Goal: Task Accomplishment & Management: Use online tool/utility

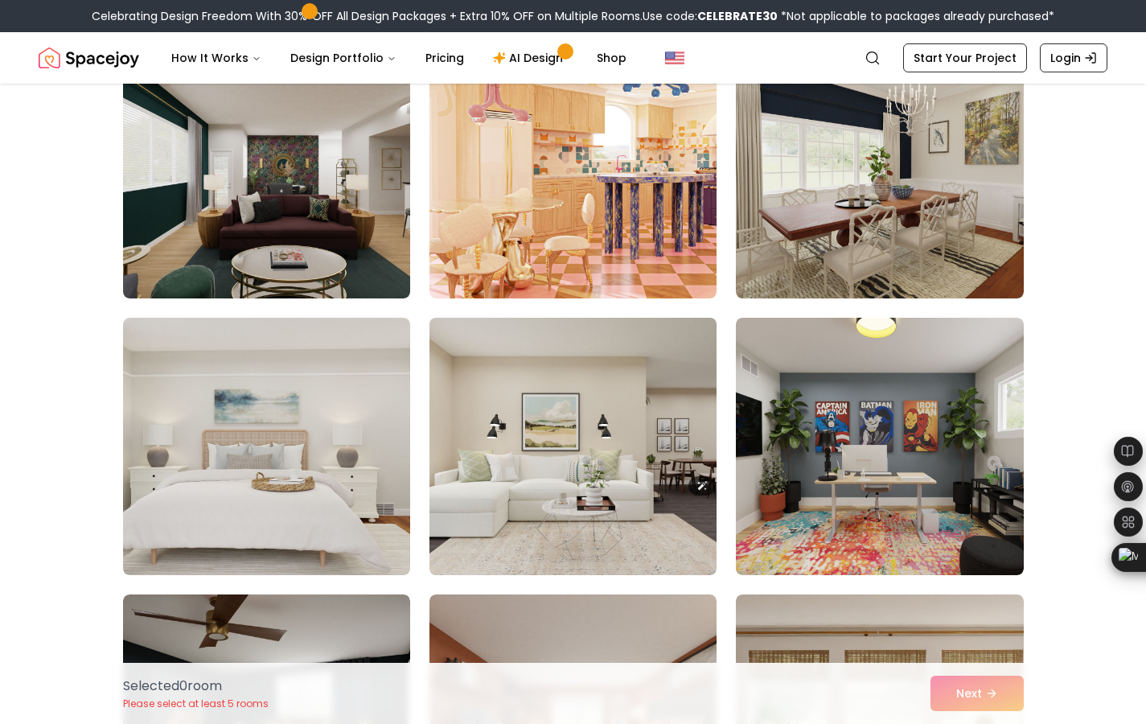
scroll to position [986, 0]
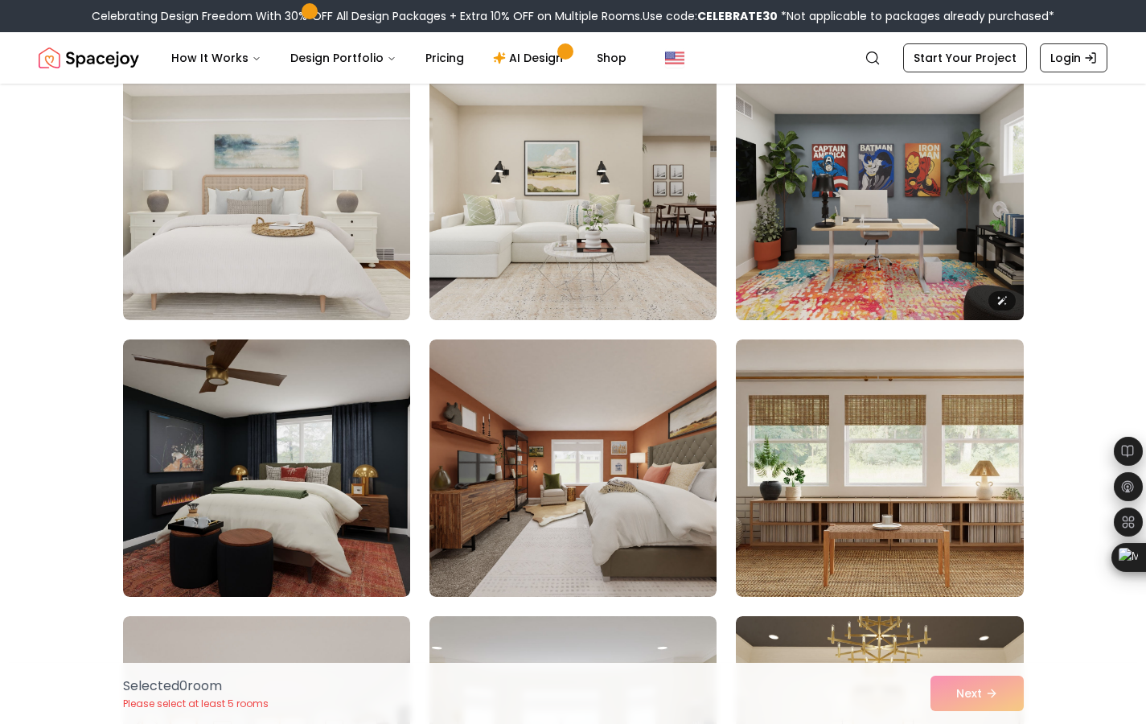
click at [884, 225] on img at bounding box center [880, 191] width 302 height 270
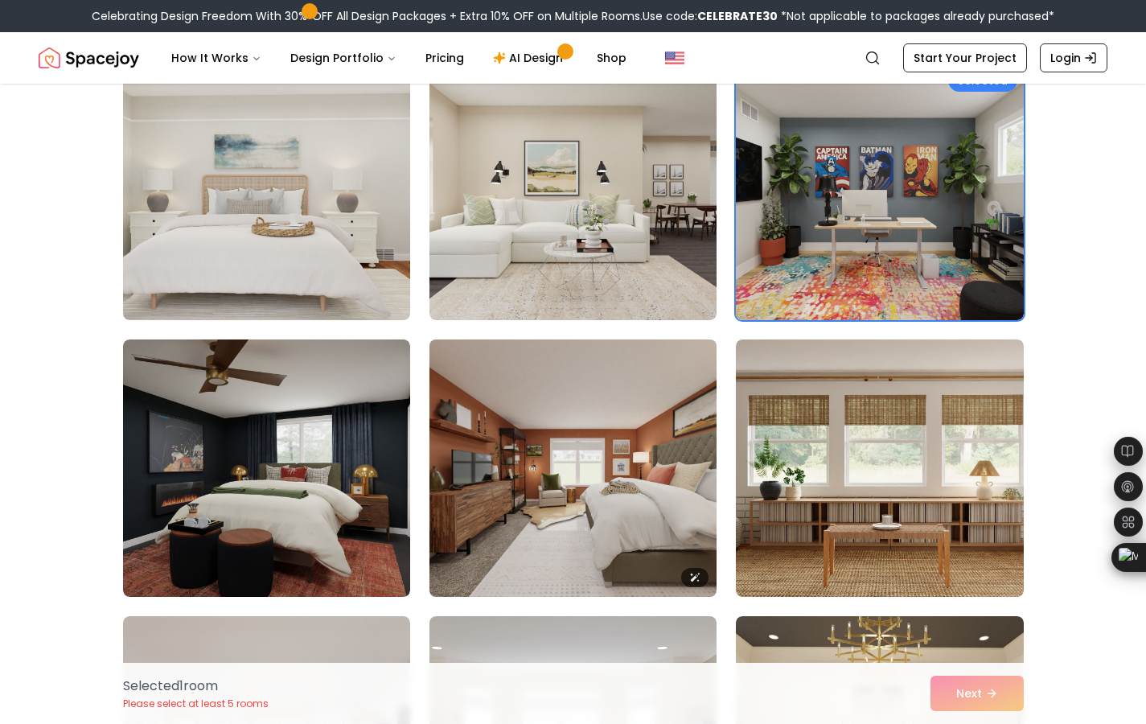
click at [433, 503] on img at bounding box center [573, 468] width 302 height 270
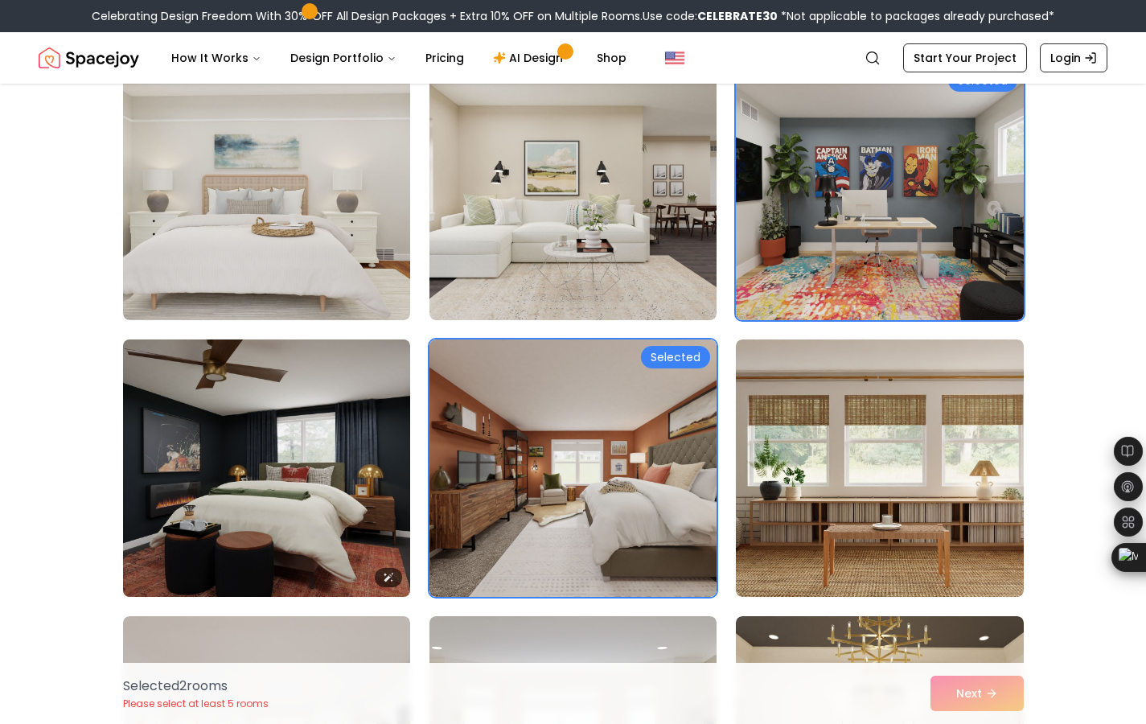
click at [390, 506] on img at bounding box center [267, 468] width 302 height 270
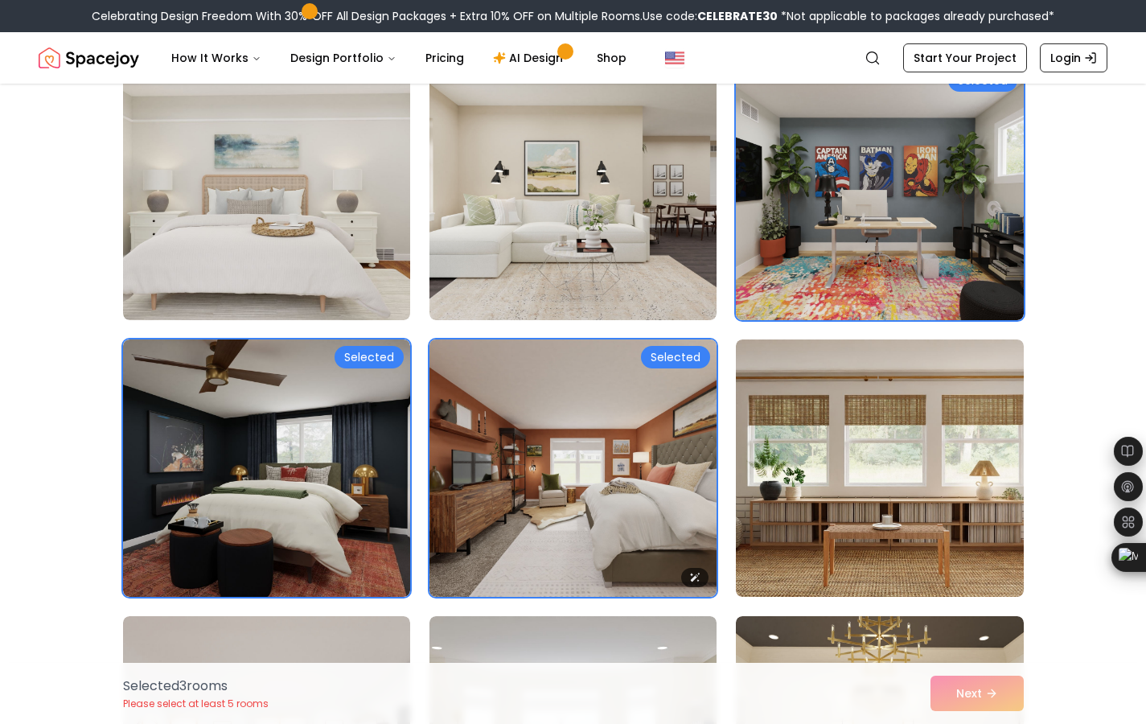
click at [520, 506] on img at bounding box center [573, 468] width 302 height 270
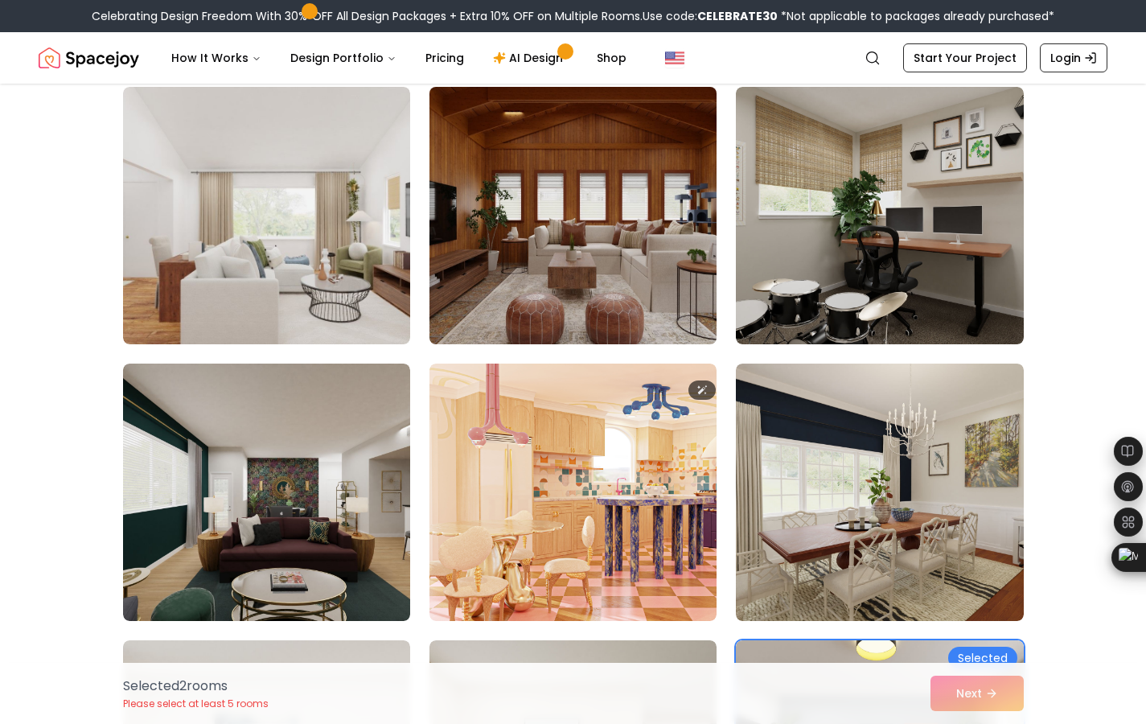
scroll to position [318, 0]
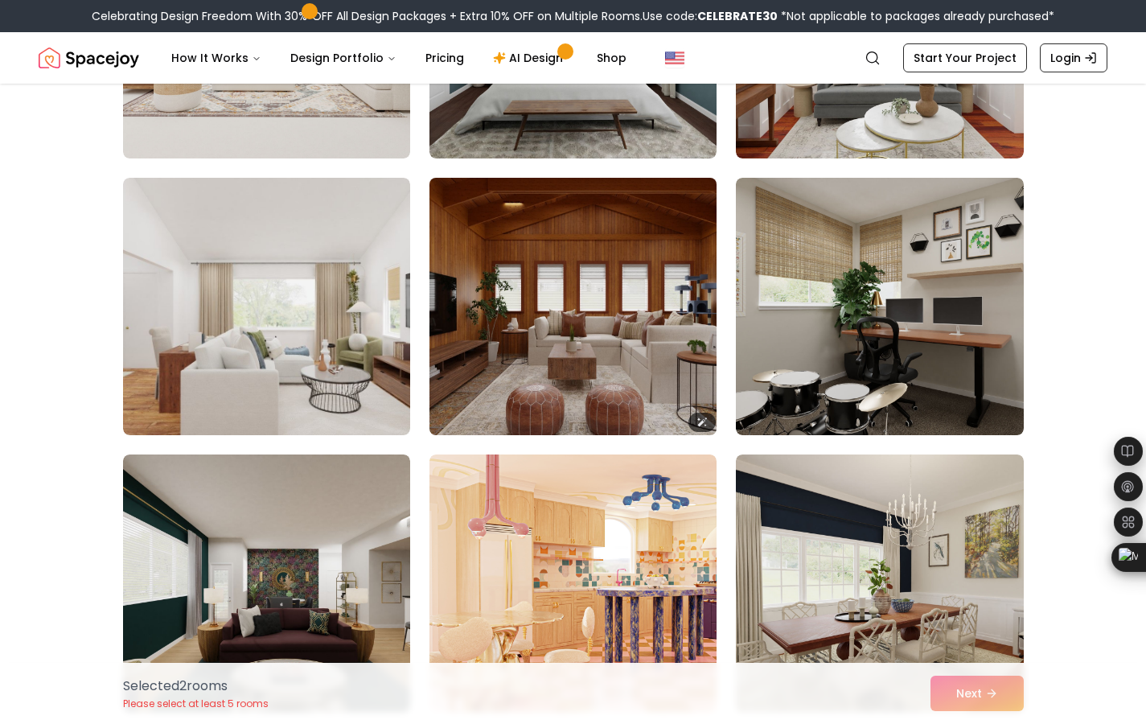
click at [548, 286] on img at bounding box center [573, 306] width 302 height 270
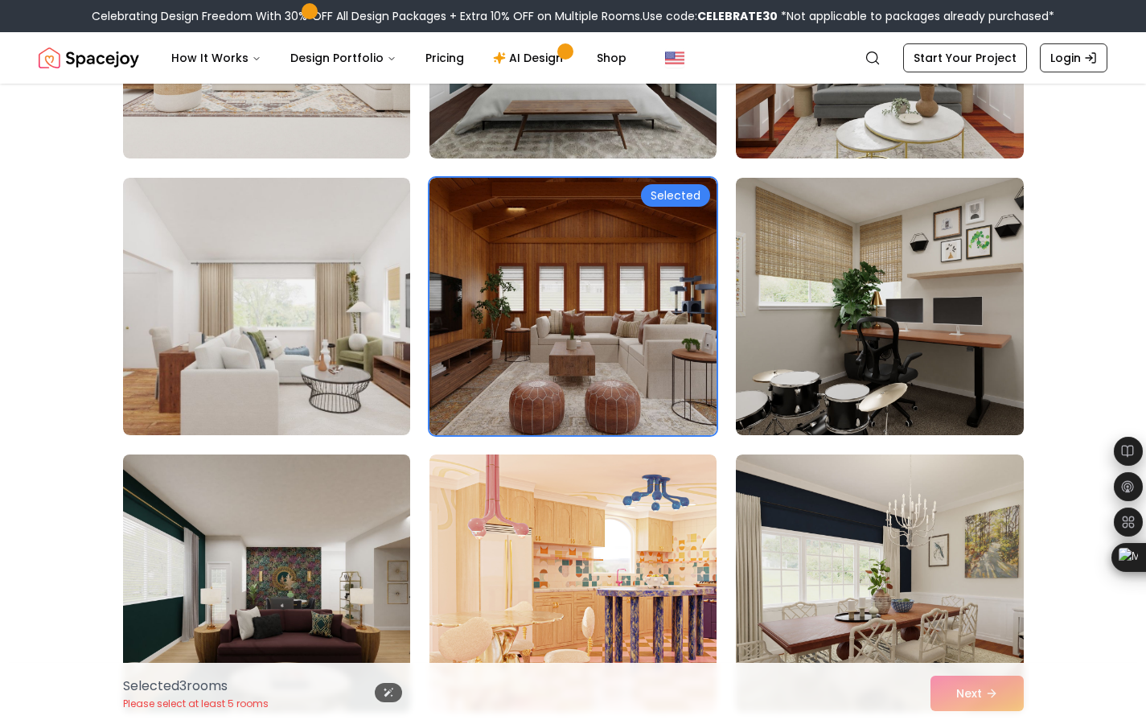
click at [228, 651] on img at bounding box center [267, 583] width 302 height 270
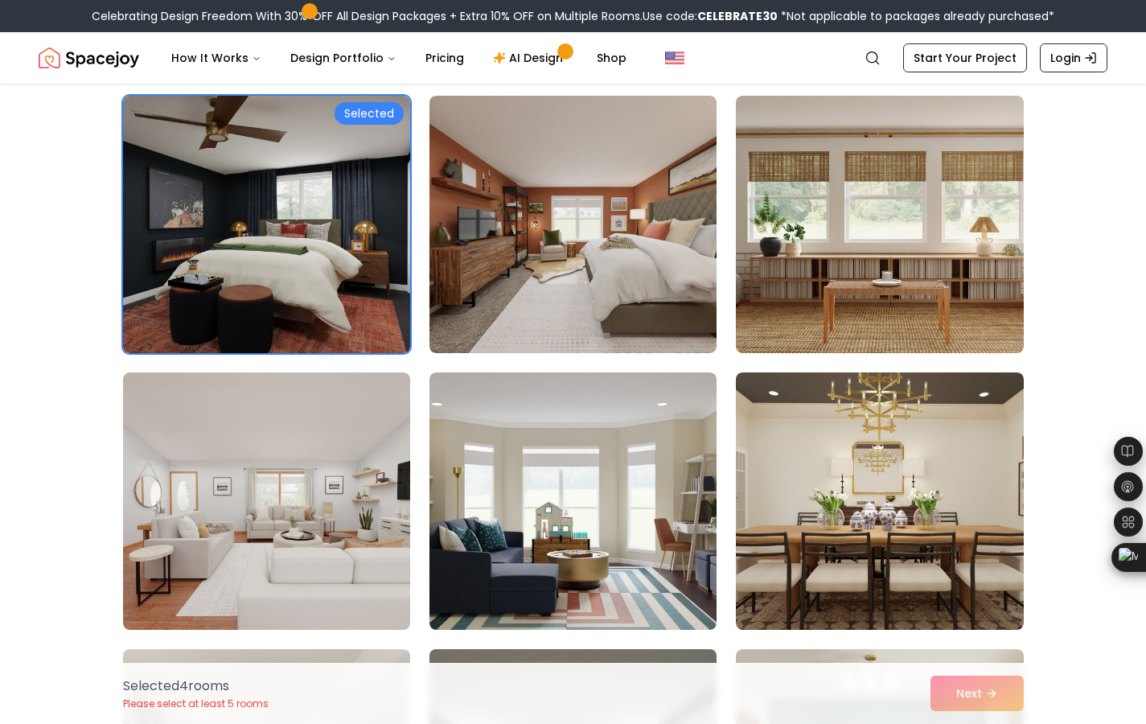
scroll to position [1607, 0]
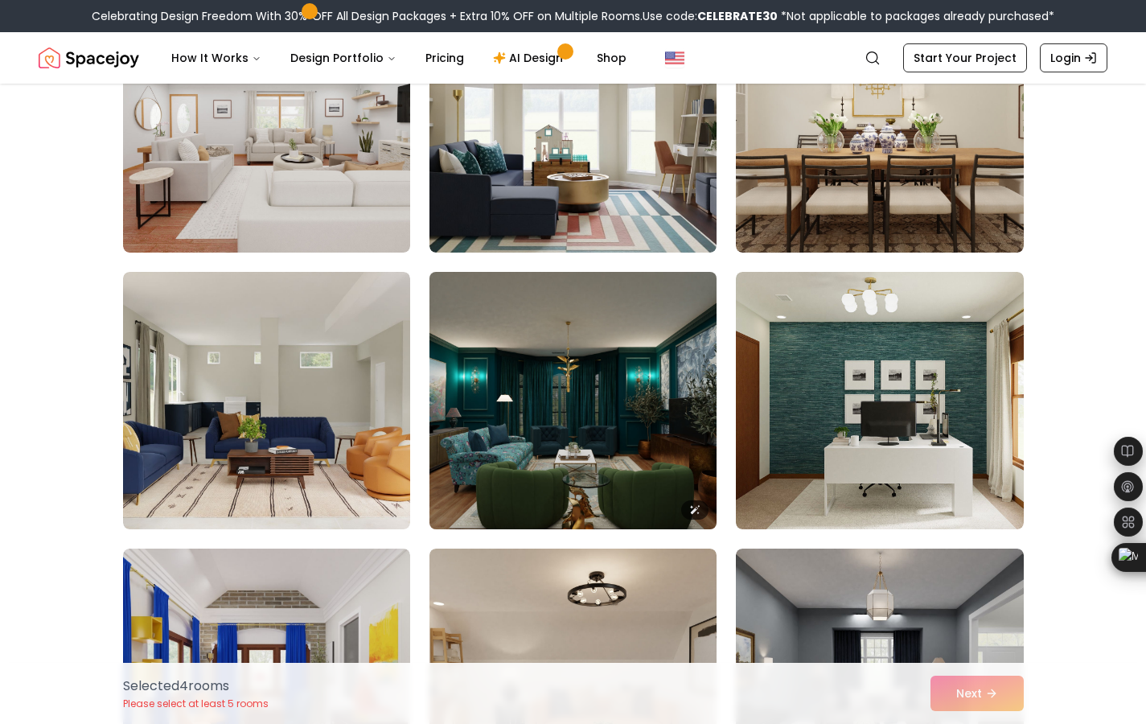
click at [581, 382] on img at bounding box center [573, 400] width 302 height 270
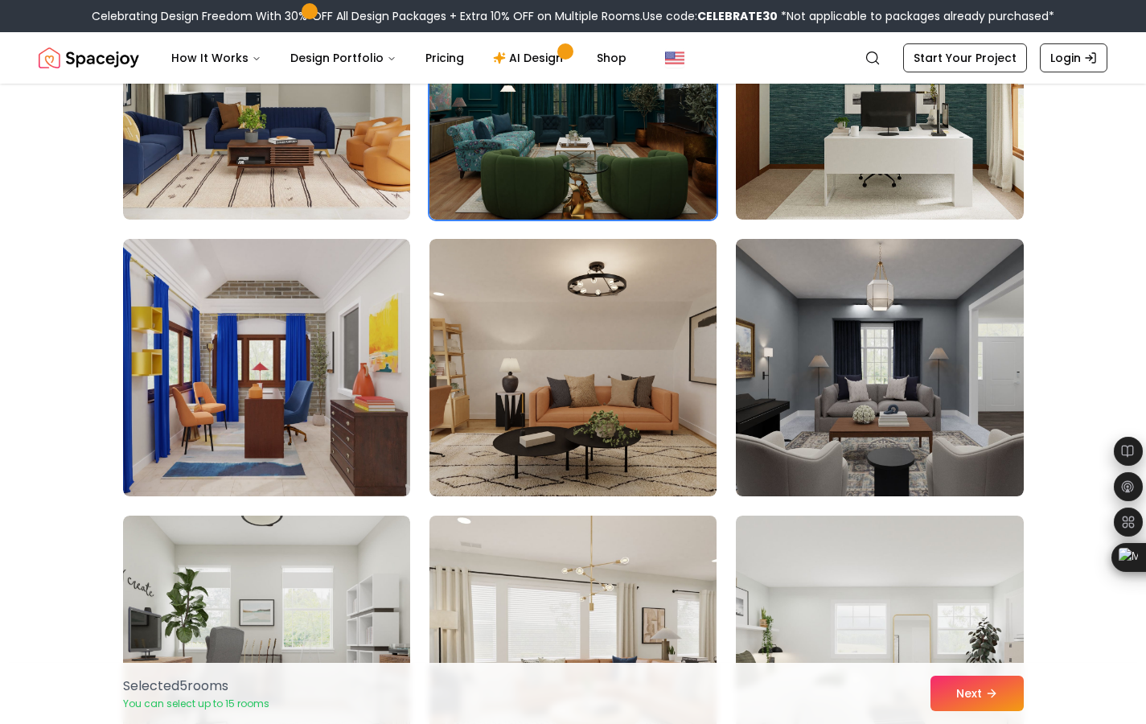
scroll to position [2225, 0]
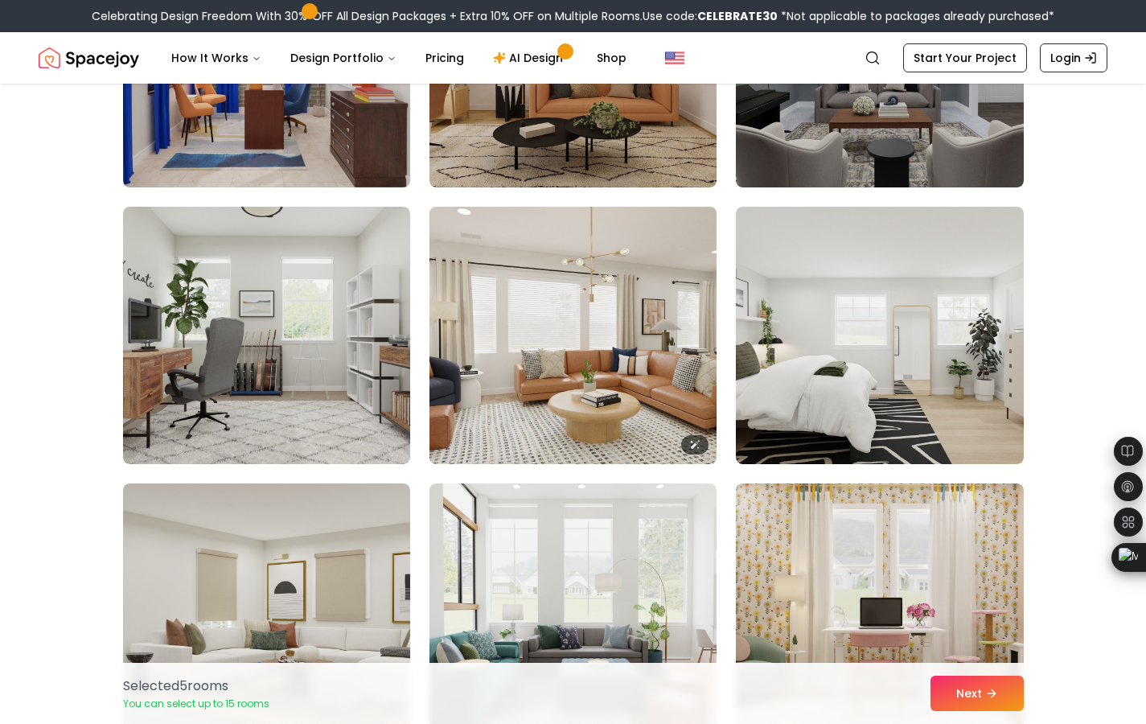
click at [665, 392] on img at bounding box center [573, 335] width 302 height 270
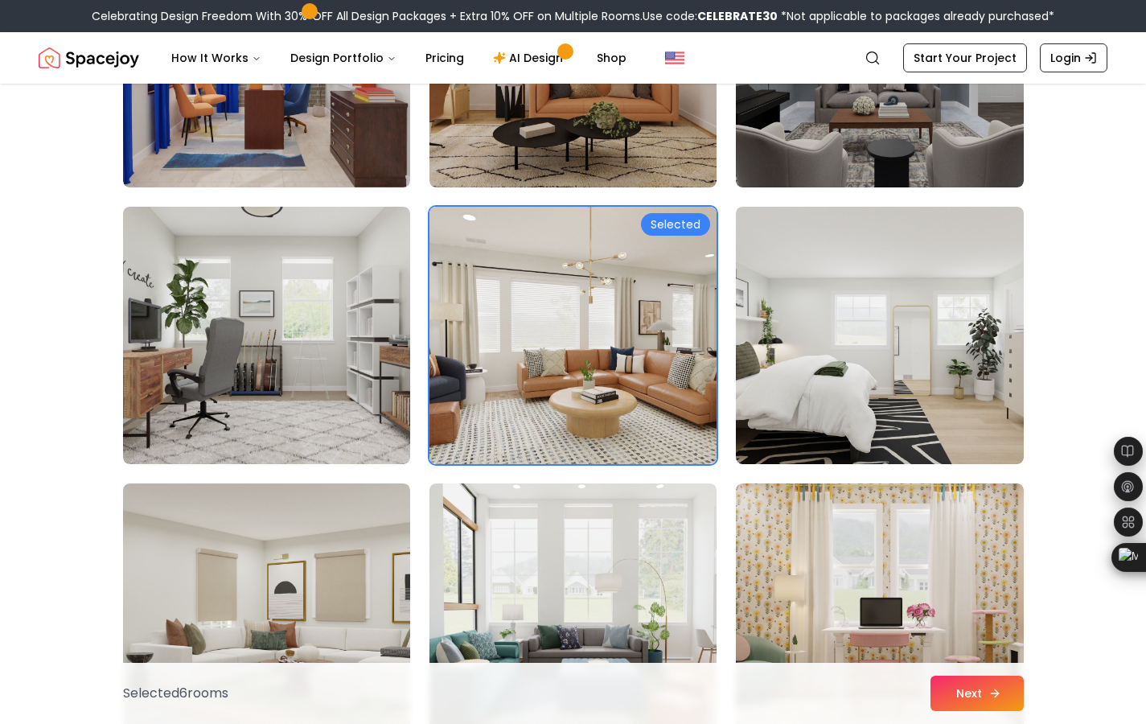
click at [960, 694] on button "Next" at bounding box center [976, 692] width 93 height 35
